Goal: Task Accomplishment & Management: Complete application form

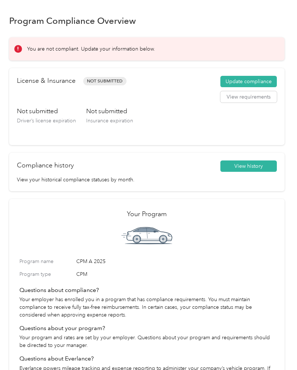
click at [264, 81] on button "Update compliance" at bounding box center [248, 82] width 56 height 12
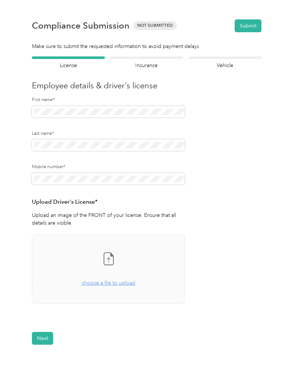
click at [256, 179] on form "Employee details & driver’s license License Insurance declaration Insurance Veh…" at bounding box center [146, 200] width 229 height 288
click at [126, 282] on span "choose a file to upload" at bounding box center [108, 283] width 53 height 6
click at [39, 362] on button "Next" at bounding box center [42, 360] width 21 height 13
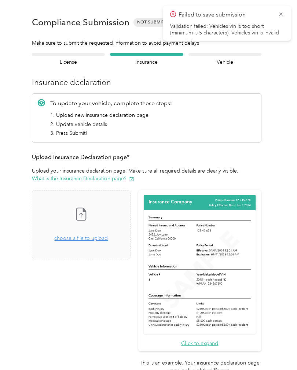
scroll to position [9, 0]
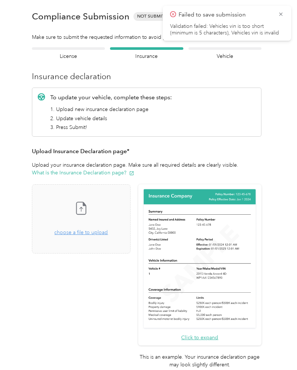
click at [82, 237] on div "Take a photo or choose a photo from your library Drag and drop your file here, …" at bounding box center [81, 218] width 86 height 57
click at [282, 13] on icon at bounding box center [281, 14] width 6 height 7
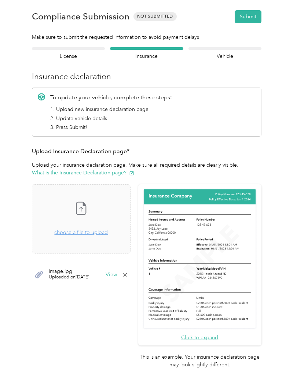
click at [76, 235] on span "choose a file to upload" at bounding box center [80, 232] width 53 height 6
click at [117, 276] on button "View" at bounding box center [110, 274] width 11 height 5
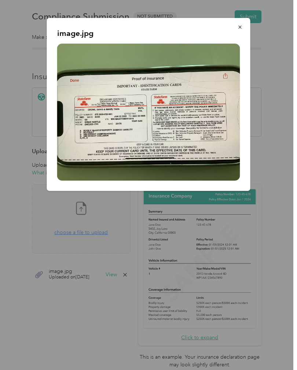
click at [114, 317] on div at bounding box center [148, 185] width 297 height 370
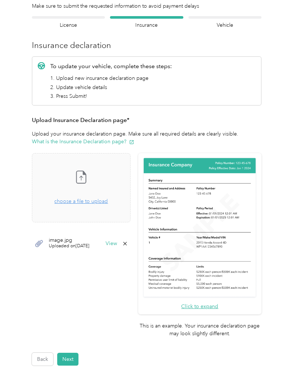
scroll to position [40, 0]
click at [69, 353] on button "Next" at bounding box center [67, 359] width 21 height 13
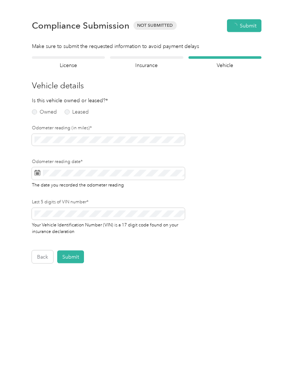
scroll to position [0, 0]
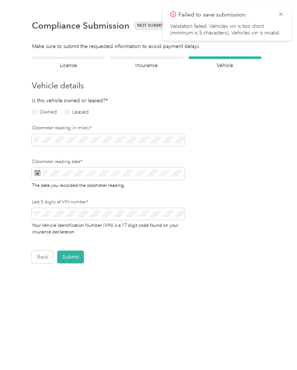
click at [235, 34] on li "Validation failed: Vehicles vin is too short (minimum is 5 characters), Vehicle…" at bounding box center [227, 29] width 114 height 13
click at [281, 17] on icon at bounding box center [281, 14] width 6 height 7
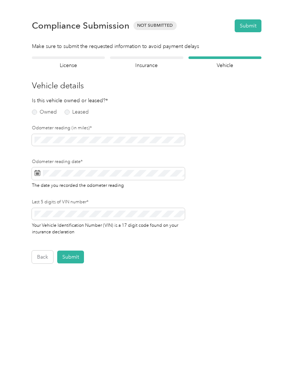
click at [41, 255] on button "Back" at bounding box center [42, 257] width 21 height 13
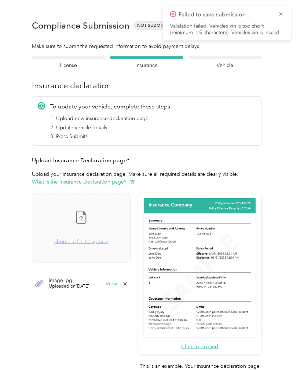
scroll to position [9, 0]
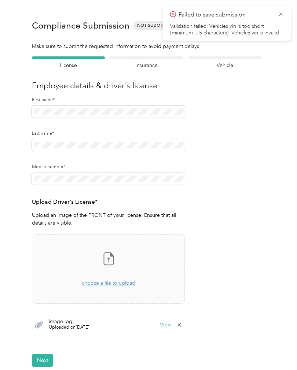
click at [42, 354] on button "Next" at bounding box center [42, 360] width 21 height 13
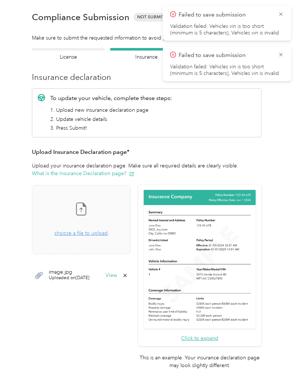
scroll to position [9, 0]
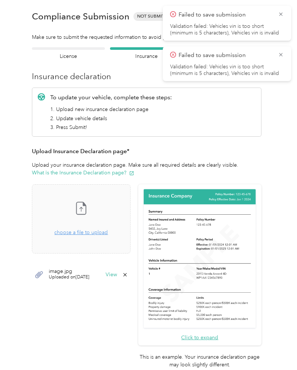
click at [282, 16] on icon at bounding box center [281, 14] width 6 height 7
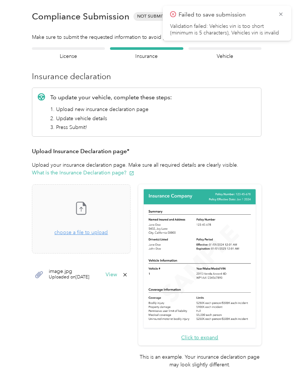
click at [282, 15] on icon at bounding box center [281, 14] width 6 height 7
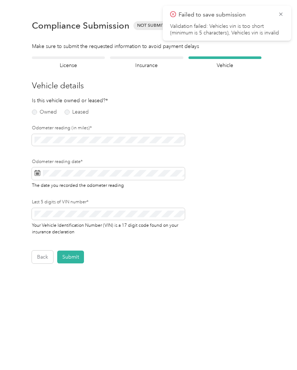
scroll to position [0, 0]
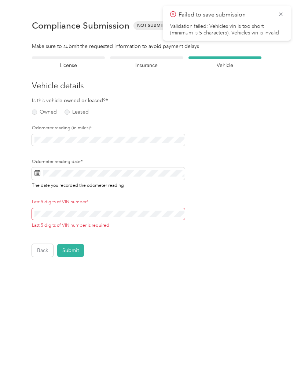
click at [42, 115] on label "Owned" at bounding box center [44, 112] width 25 height 5
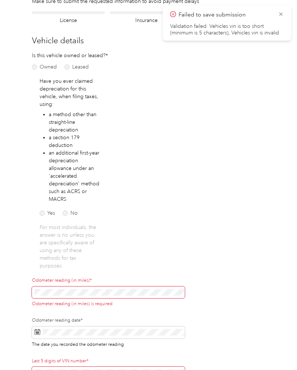
scroll to position [45, 0]
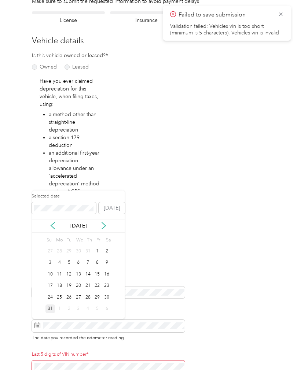
click at [51, 307] on div "31" at bounding box center [50, 308] width 10 height 9
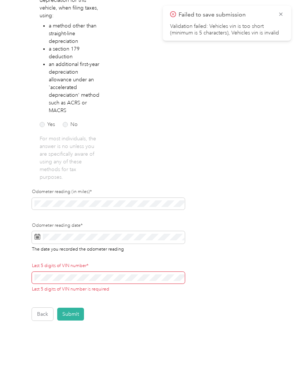
scroll to position [134, 0]
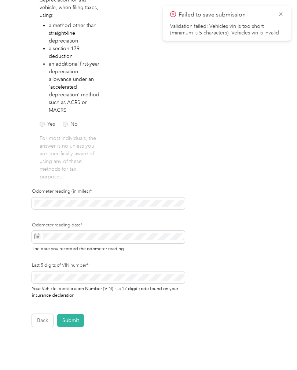
click at [71, 318] on button "Submit" at bounding box center [70, 320] width 27 height 13
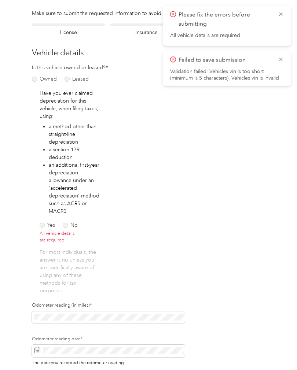
scroll to position [33, 0]
click at [64, 226] on label "No" at bounding box center [70, 225] width 15 height 5
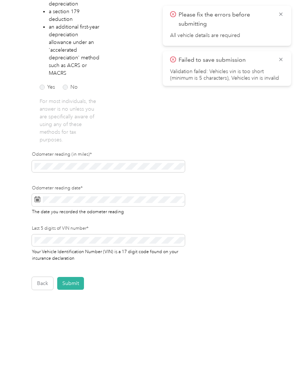
scroll to position [171, 0]
click at [68, 285] on button "Submit" at bounding box center [70, 283] width 27 height 13
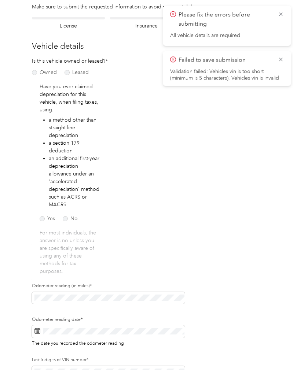
scroll to position [9, 0]
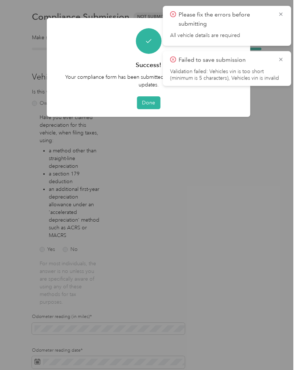
click at [148, 102] on button "Done" at bounding box center [148, 102] width 23 height 13
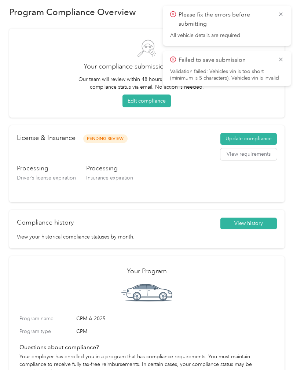
click at [290, 15] on div "Please fix the errors before submitting All vehicle details are required" at bounding box center [227, 26] width 128 height 40
click at [282, 14] on icon at bounding box center [281, 14] width 6 height 7
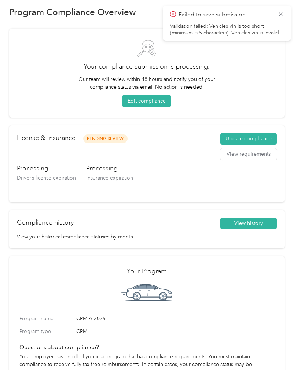
click at [277, 19] on span "Failed to save submission" at bounding box center [227, 14] width 114 height 9
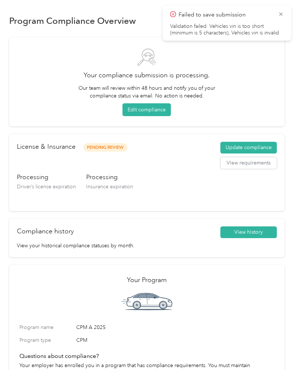
click at [279, 17] on icon at bounding box center [281, 14] width 6 height 7
